Goal: Task Accomplishment & Management: Complete application form

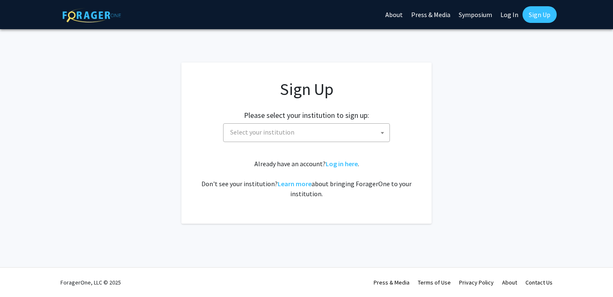
click at [320, 132] on span "Select your institution" at bounding box center [308, 132] width 163 height 17
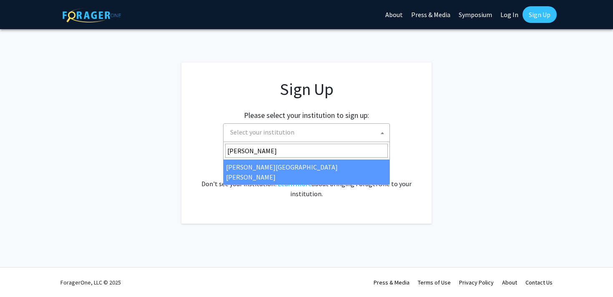
type input "[PERSON_NAME]"
select select "1"
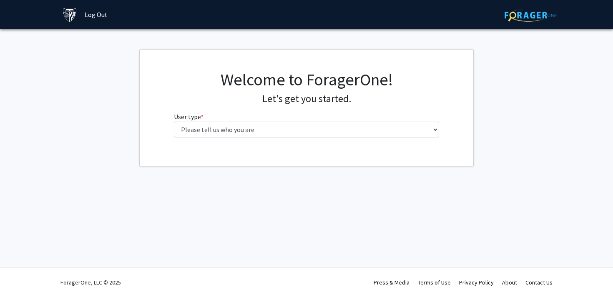
click at [348, 121] on fg-select "User type * required Please tell us who you are Undergraduate Student Master's …" at bounding box center [307, 125] width 266 height 26
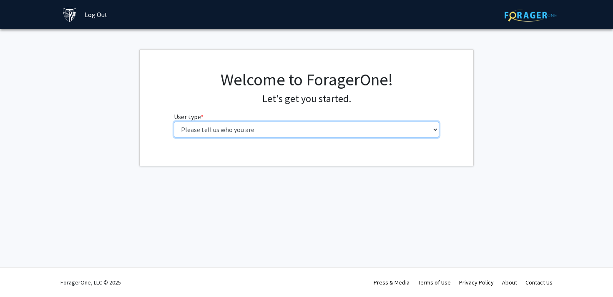
click at [346, 126] on select "Please tell us who you are Undergraduate Student Master's Student Doctoral Cand…" at bounding box center [307, 130] width 266 height 16
select select "1: undergrad"
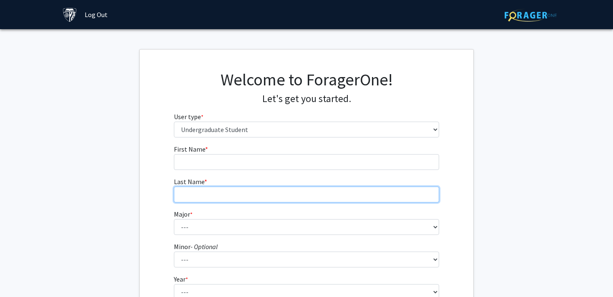
click at [363, 188] on input "Last Name * required" at bounding box center [307, 195] width 266 height 16
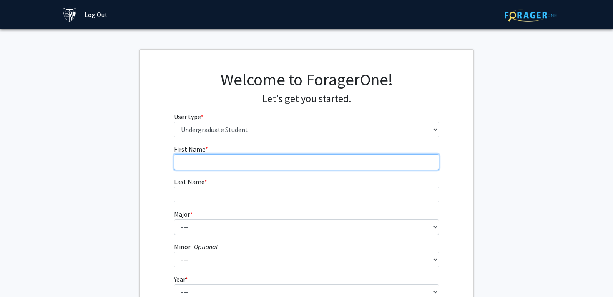
click at [325, 167] on input "First Name * required" at bounding box center [307, 162] width 266 height 16
type input "Mason"
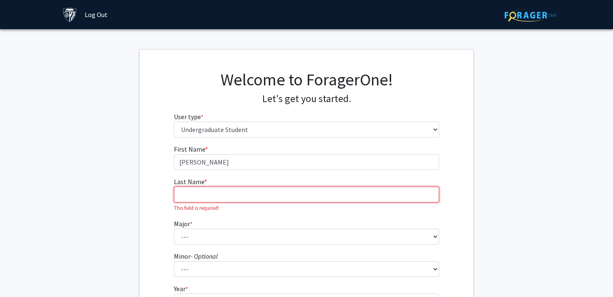
type input "Hofmann"
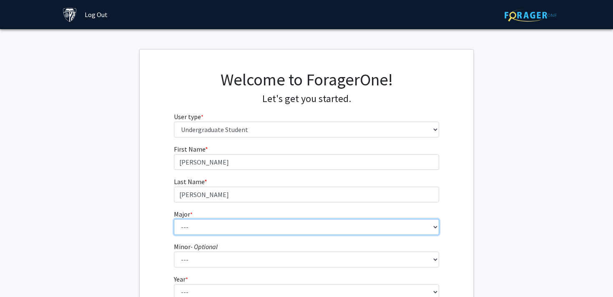
click at [236, 231] on select "--- Africana Studies Anthropology Applied Mathematics & Statistics Archaeology …" at bounding box center [307, 227] width 266 height 16
select select "55: 68"
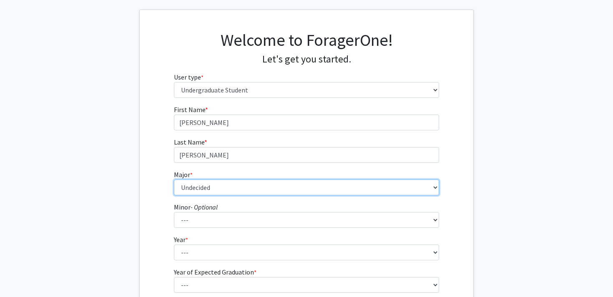
scroll to position [43, 0]
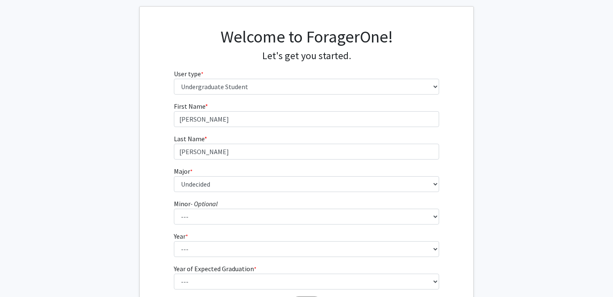
click at [190, 226] on form "First Name * required Mason Last Name * required Hofmann Major * required --- A…" at bounding box center [307, 203] width 266 height 204
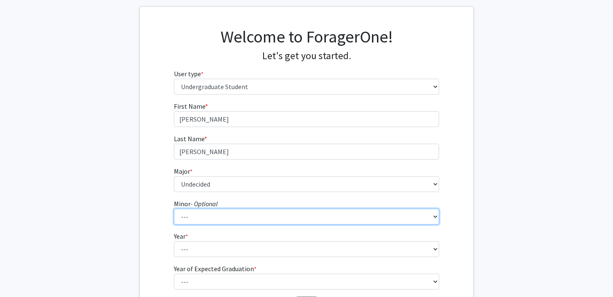
click at [189, 219] on select "--- Accounting and Financial Management Africana Studies Anthropology Applied M…" at bounding box center [307, 217] width 266 height 16
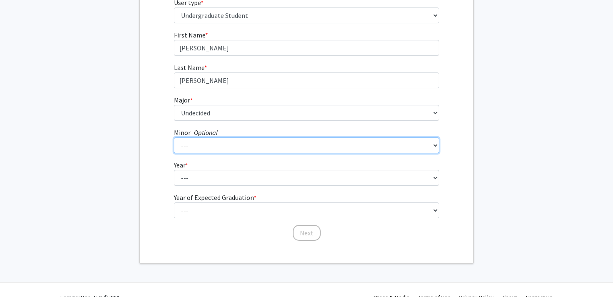
scroll to position [118, 0]
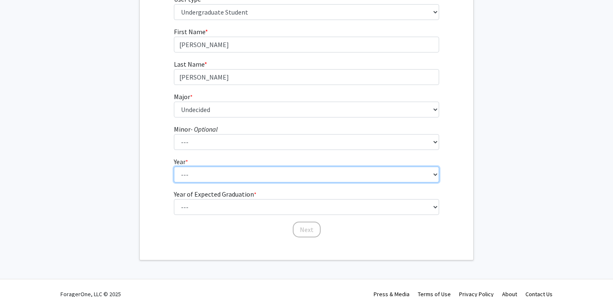
click at [180, 167] on select "--- First-year Sophomore Junior Senior Postbaccalaureate Certificate" at bounding box center [307, 175] width 266 height 16
select select "1: first-year"
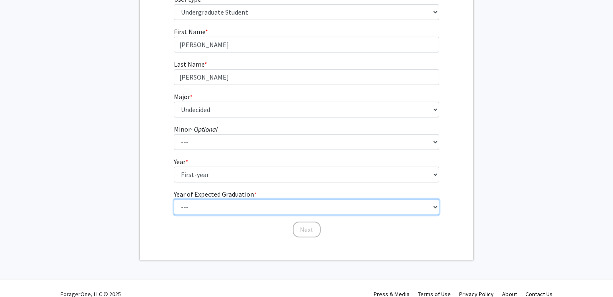
click at [209, 205] on select "--- 2025 2026 2027 2028 2029 2030 2031 2032 2033 2034" at bounding box center [307, 207] width 266 height 16
select select "5: 2029"
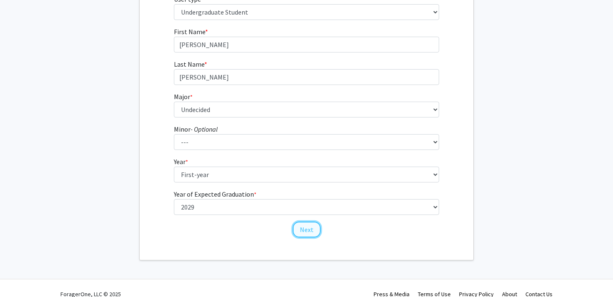
click at [312, 233] on button "Next" at bounding box center [307, 230] width 28 height 16
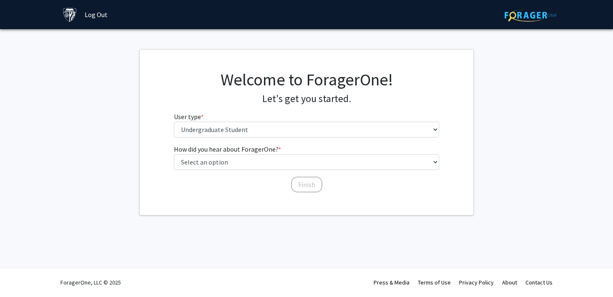
scroll to position [0, 0]
click at [238, 118] on fg-select "User type * required Please tell us who you are Undergraduate Student Master's …" at bounding box center [307, 125] width 266 height 26
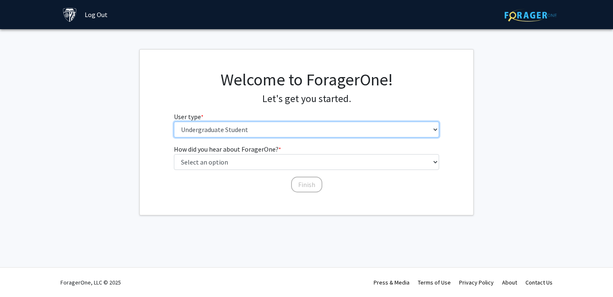
click at [238, 131] on select "Please tell us who you are Undergraduate Student Master's Student Doctoral Cand…" at bounding box center [307, 130] width 266 height 16
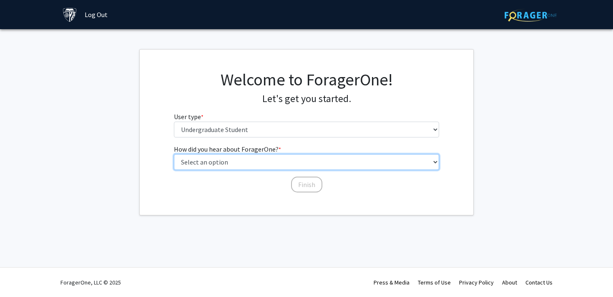
click at [237, 162] on select "Select an option Peer/student recommendation Faculty/staff recommendation Unive…" at bounding box center [307, 162] width 266 height 16
select select "3: university_website"
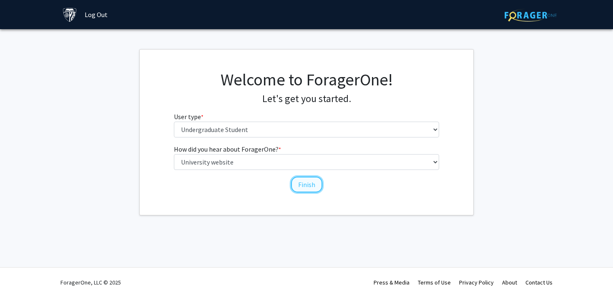
click at [312, 189] on button "Finish" at bounding box center [306, 185] width 31 height 16
